Goal: Transaction & Acquisition: Purchase product/service

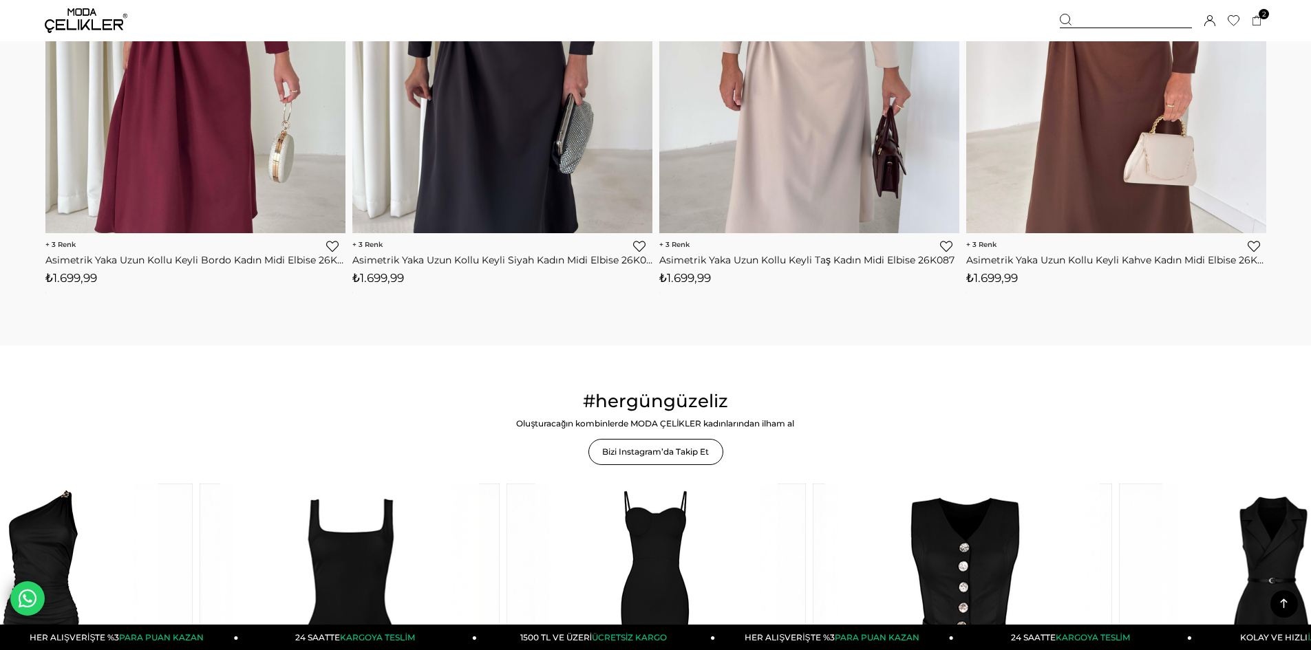
scroll to position [2133, 0]
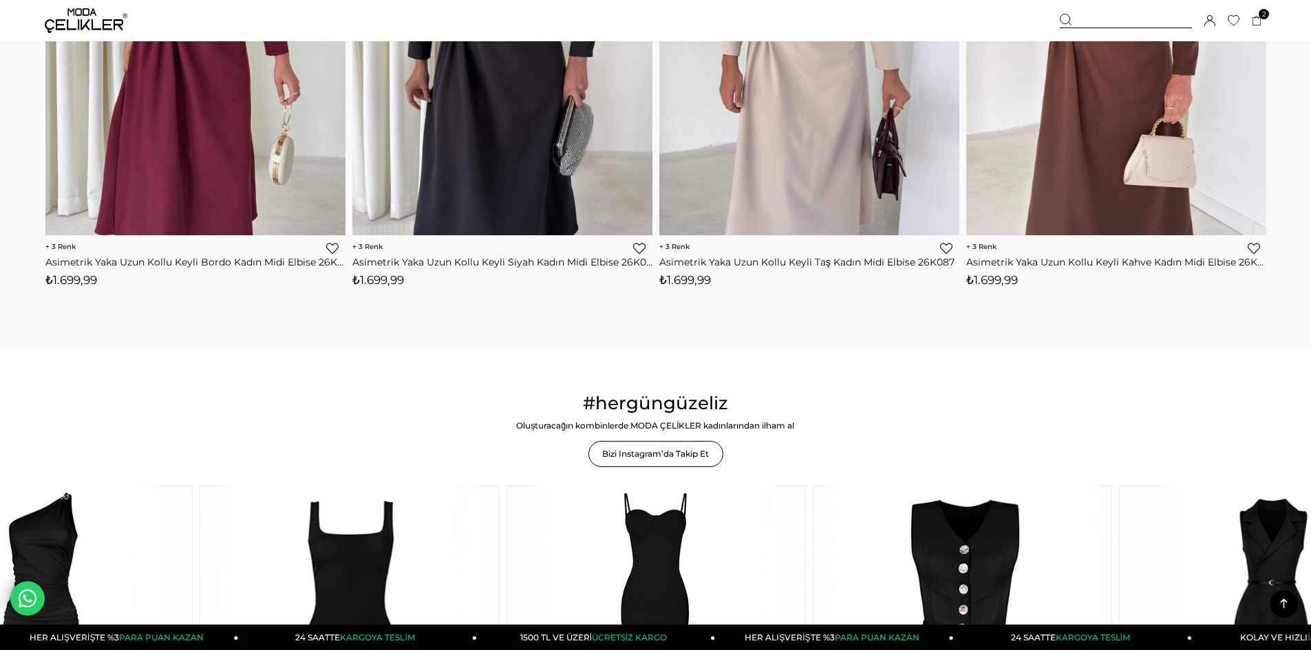
click at [1091, 17] on div at bounding box center [1126, 21] width 132 height 14
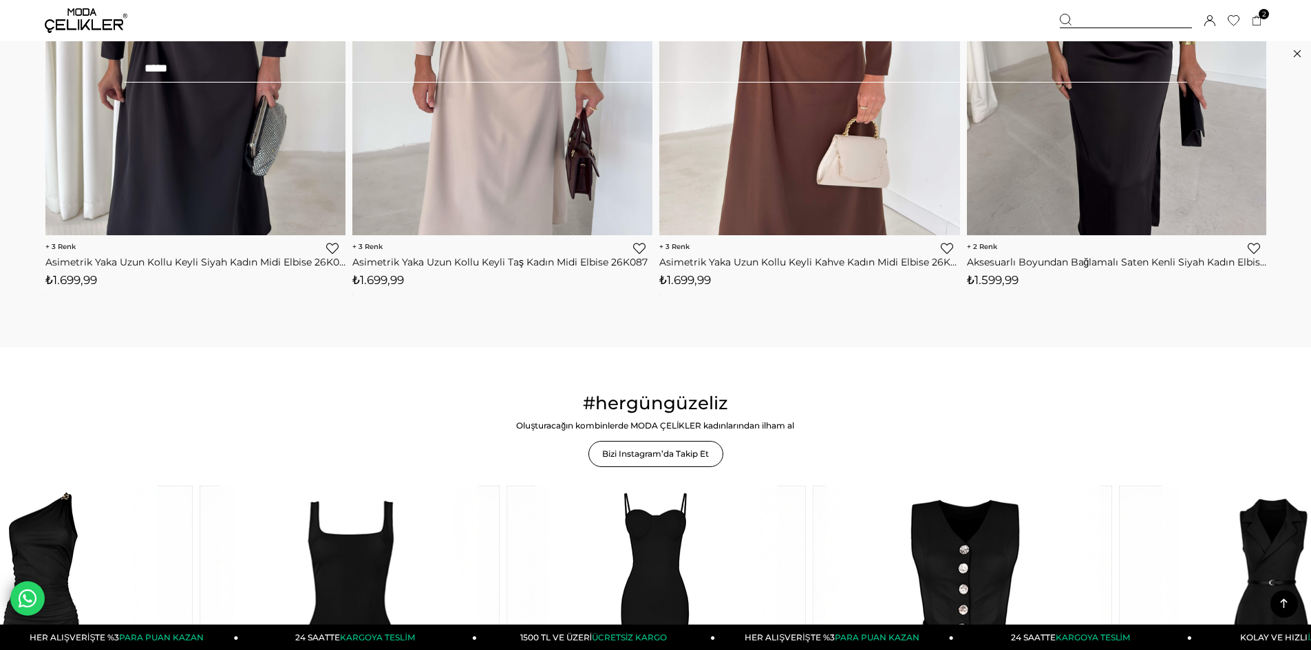
click at [339, 69] on input "text" at bounding box center [655, 69] width 1063 height 28
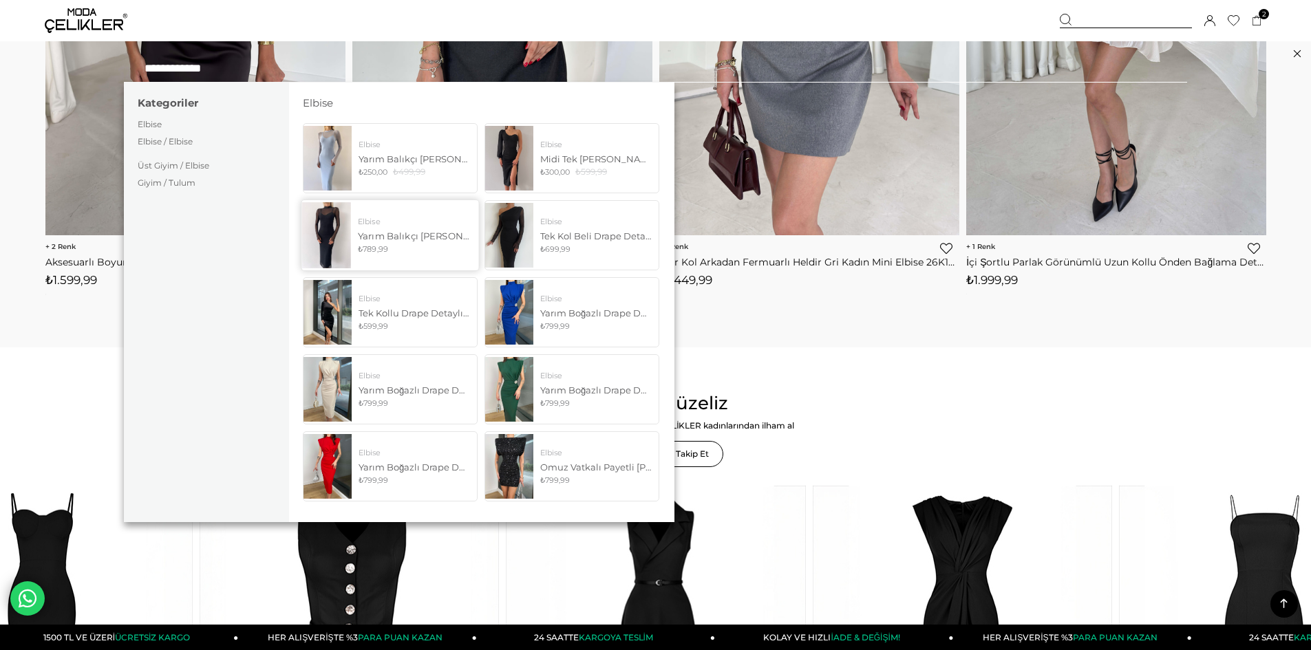
type input "**********"
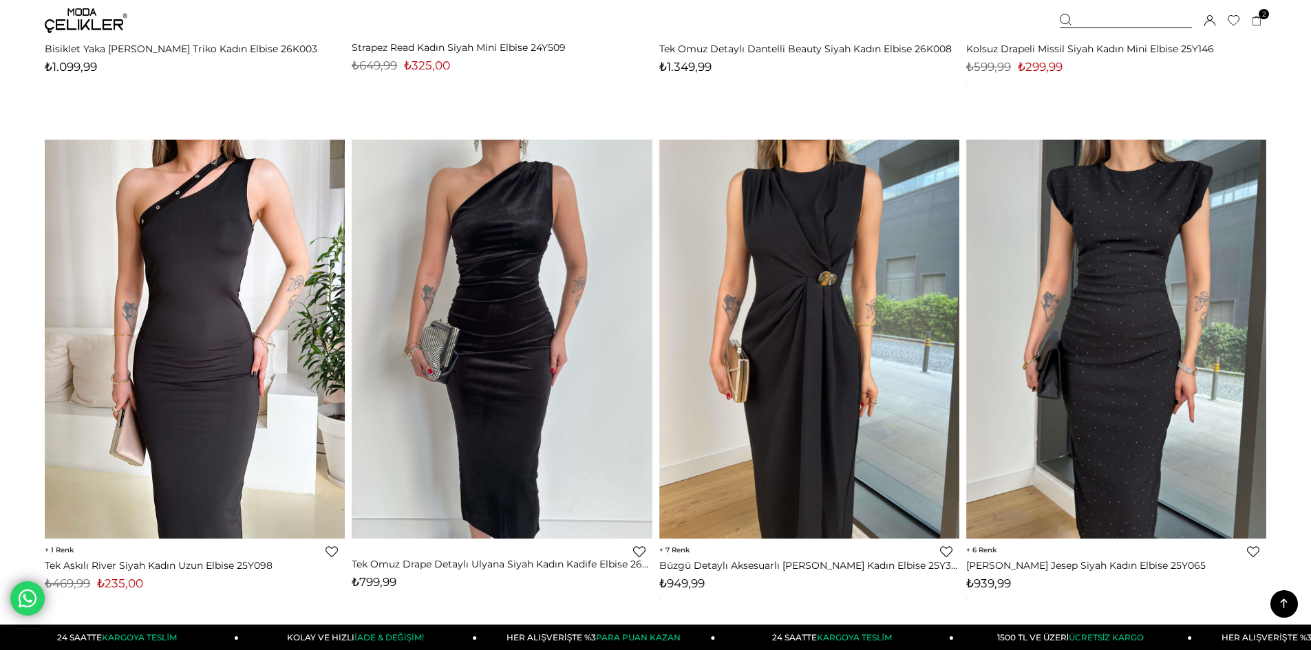
scroll to position [2821, 0]
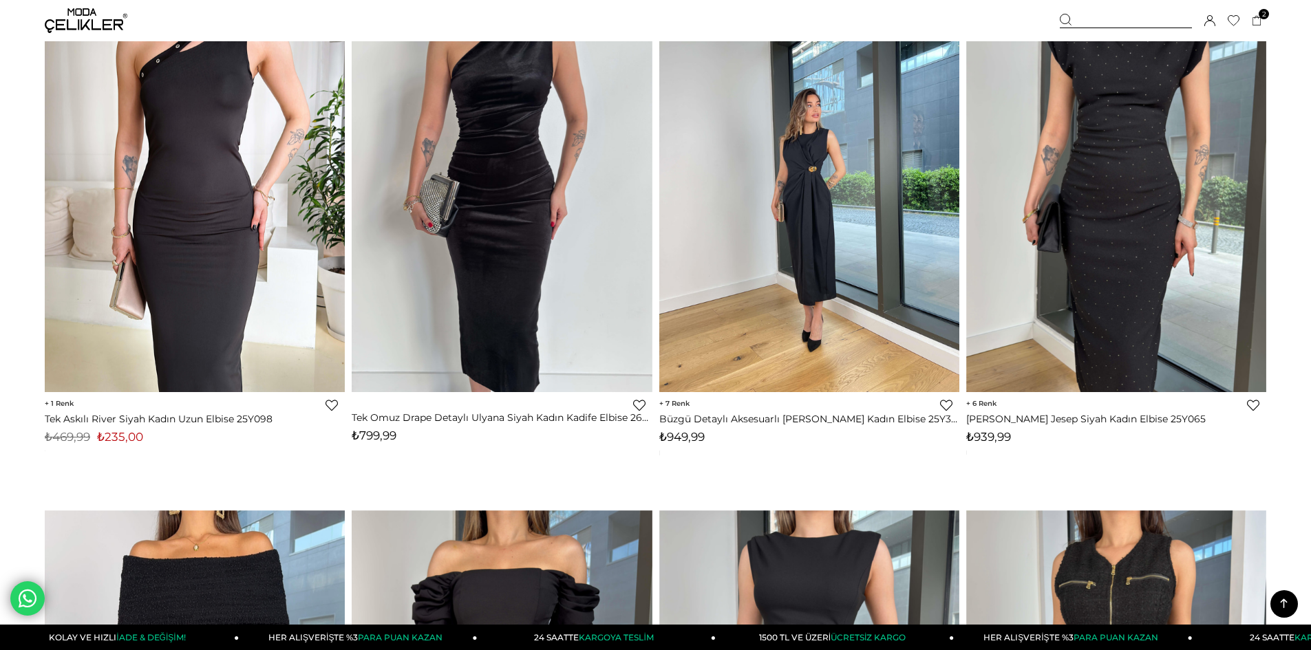
click at [845, 173] on img at bounding box center [809, 192] width 300 height 400
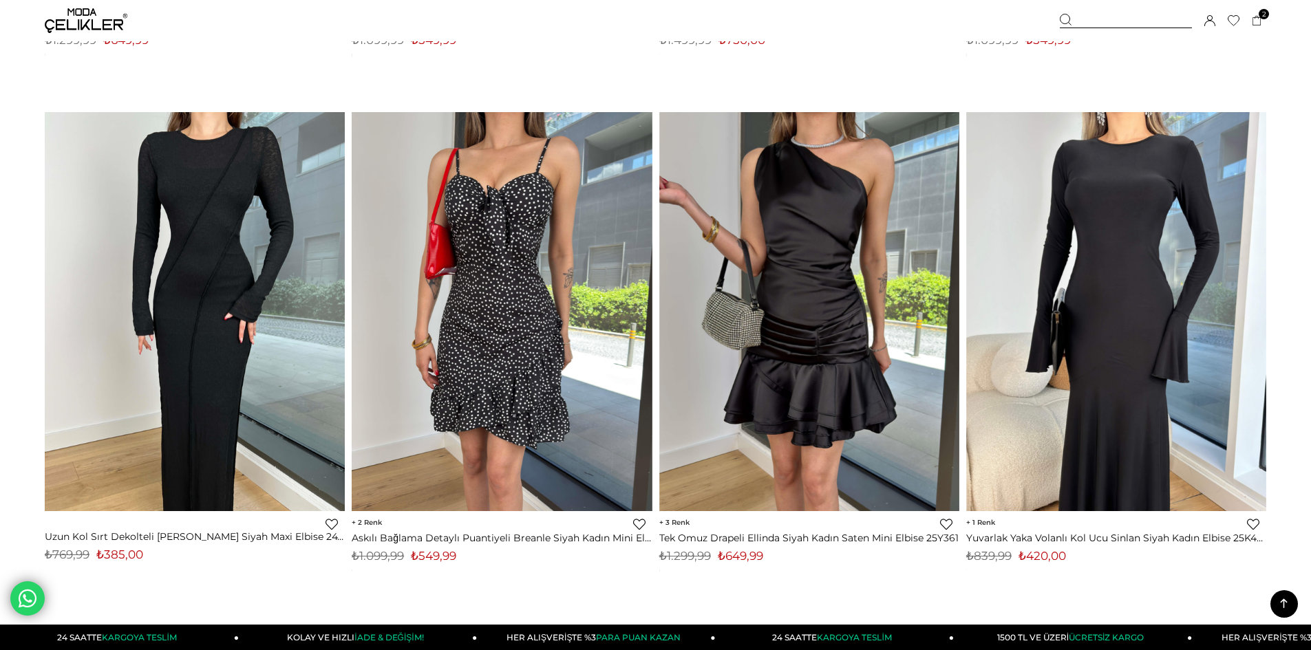
scroll to position [5292, 0]
